Goal: Task Accomplishment & Management: Use online tool/utility

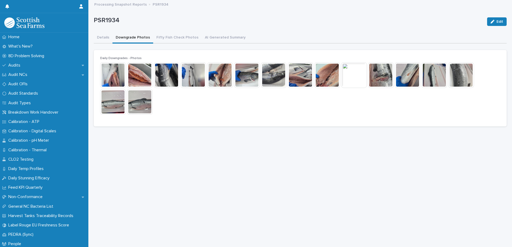
click at [131, 39] on button "Downgrade Photos" at bounding box center [132, 37] width 41 height 11
click at [112, 75] on img at bounding box center [113, 75] width 26 height 26
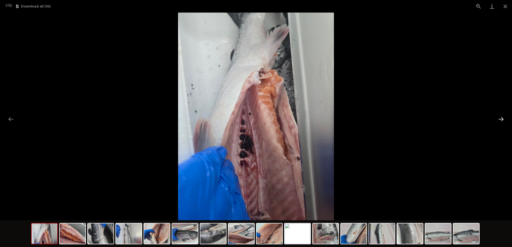
click at [500, 119] on button "Next slide" at bounding box center [500, 119] width 11 height 10
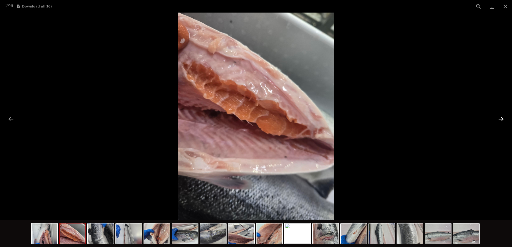
click at [500, 119] on button "Next slide" at bounding box center [500, 119] width 11 height 10
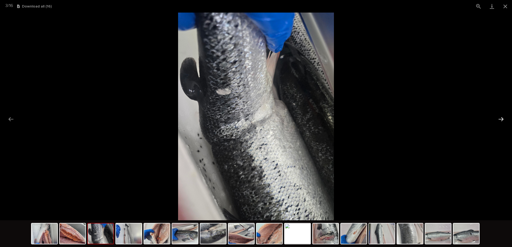
click at [500, 119] on button "Next slide" at bounding box center [500, 119] width 11 height 10
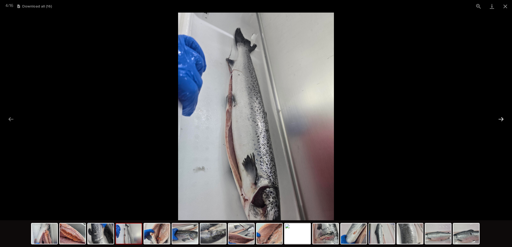
click at [500, 119] on button "Next slide" at bounding box center [500, 119] width 11 height 10
click at [498, 117] on button "Next slide" at bounding box center [500, 119] width 11 height 10
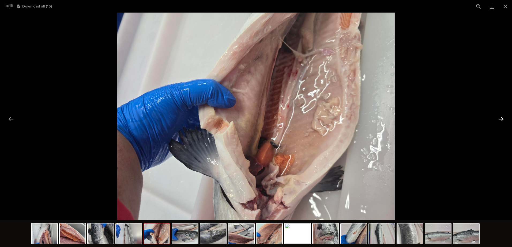
click at [499, 118] on button "Next slide" at bounding box center [500, 119] width 11 height 10
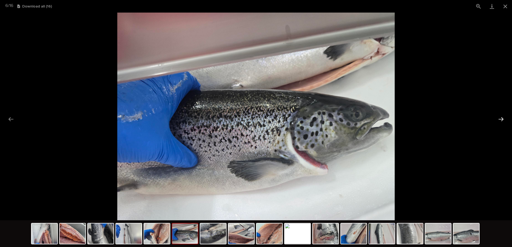
click at [499, 118] on button "Next slide" at bounding box center [500, 119] width 11 height 10
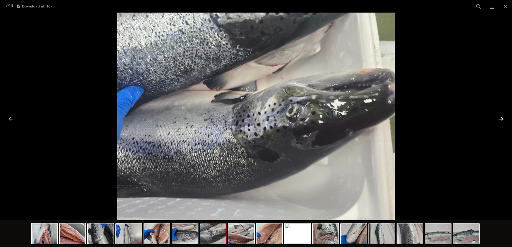
click at [499, 118] on button "Next slide" at bounding box center [500, 119] width 11 height 10
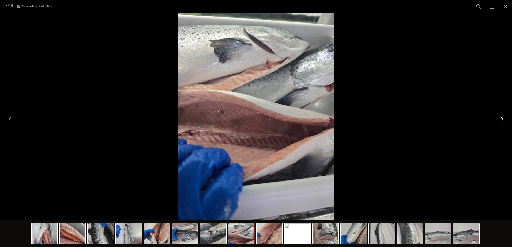
click at [499, 118] on button "Next slide" at bounding box center [500, 119] width 11 height 10
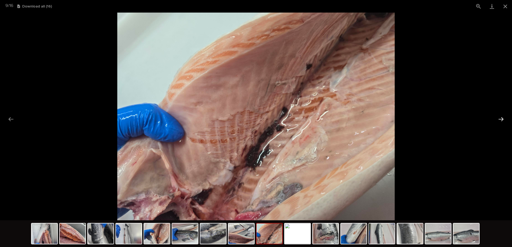
click at [499, 118] on button "Next slide" at bounding box center [500, 119] width 11 height 10
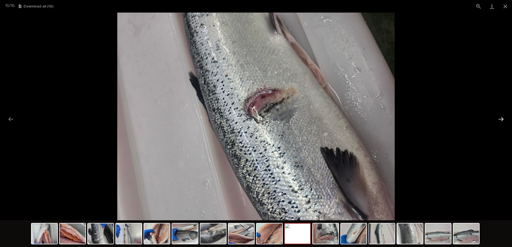
click at [499, 118] on button "Next slide" at bounding box center [500, 119] width 11 height 10
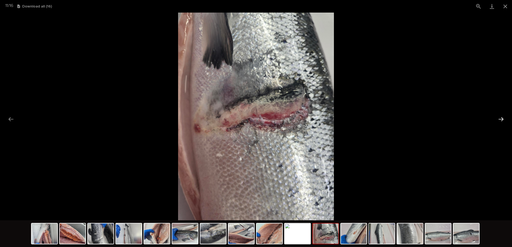
click at [499, 118] on button "Next slide" at bounding box center [500, 119] width 11 height 10
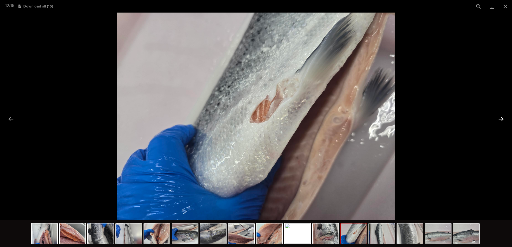
click at [499, 118] on button "Next slide" at bounding box center [500, 119] width 11 height 10
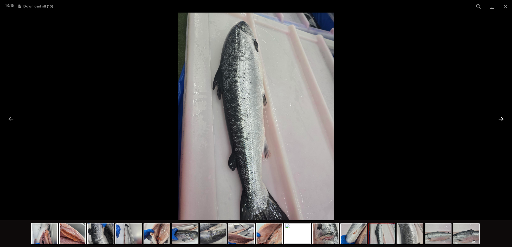
click at [499, 118] on button "Next slide" at bounding box center [500, 119] width 11 height 10
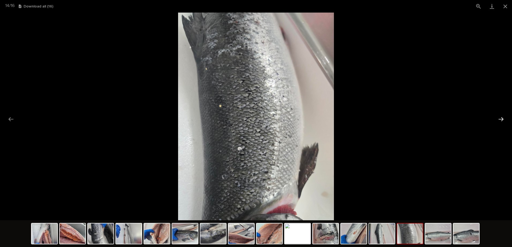
click at [499, 118] on button "Next slide" at bounding box center [500, 119] width 11 height 10
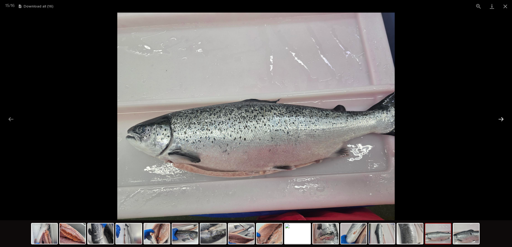
click at [499, 118] on button "Next slide" at bounding box center [500, 119] width 11 height 10
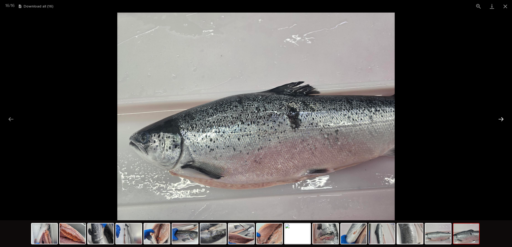
click at [499, 118] on button "Next slide" at bounding box center [500, 119] width 11 height 10
